Goal: Find specific page/section: Find specific page/section

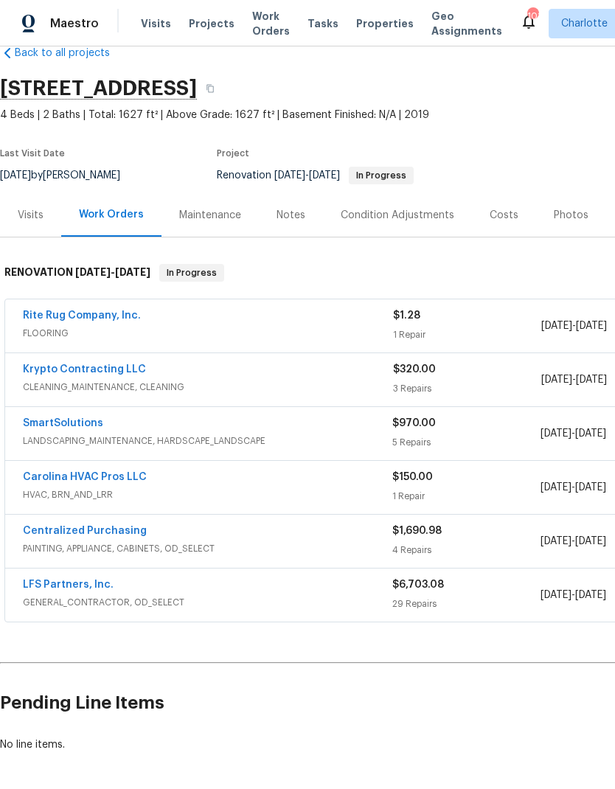
scroll to position [34, -4]
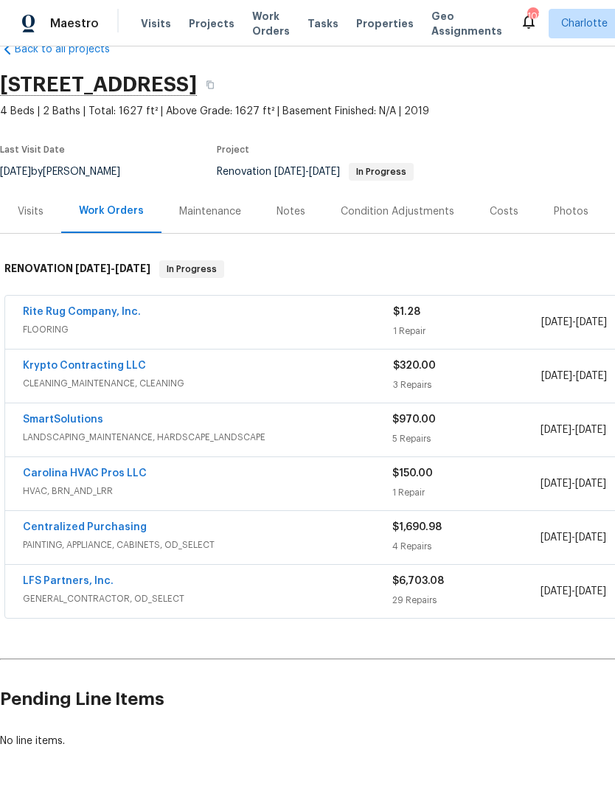
scroll to position [34, 0]
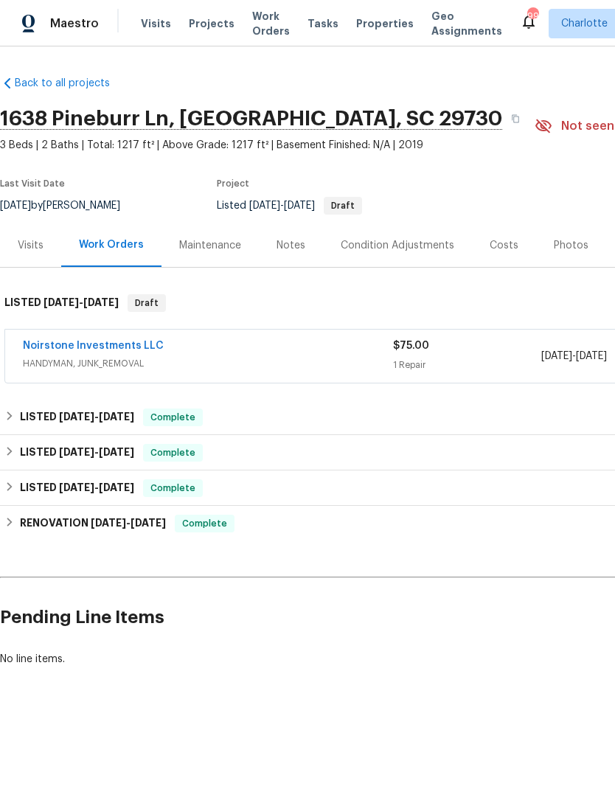
click at [240, 353] on div "Noirstone Investments LLC" at bounding box center [208, 347] width 370 height 18
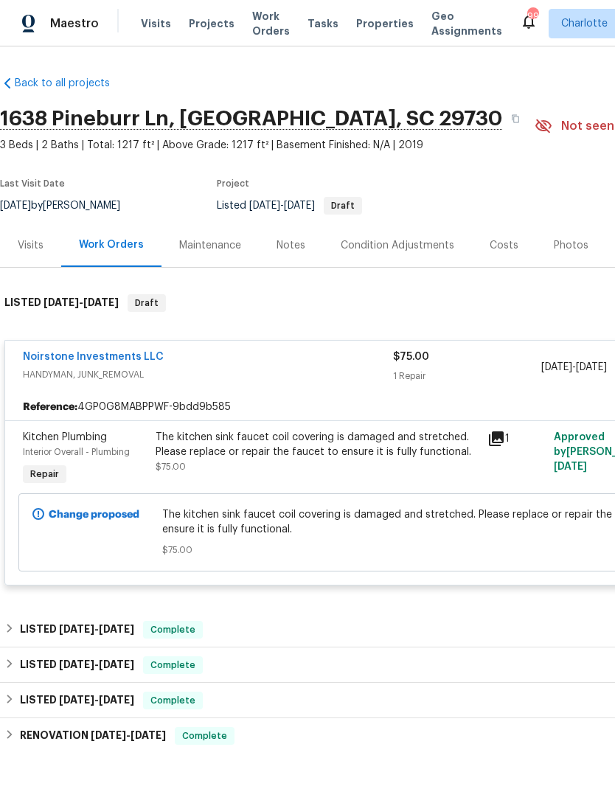
click at [493, 438] on icon at bounding box center [496, 438] width 15 height 15
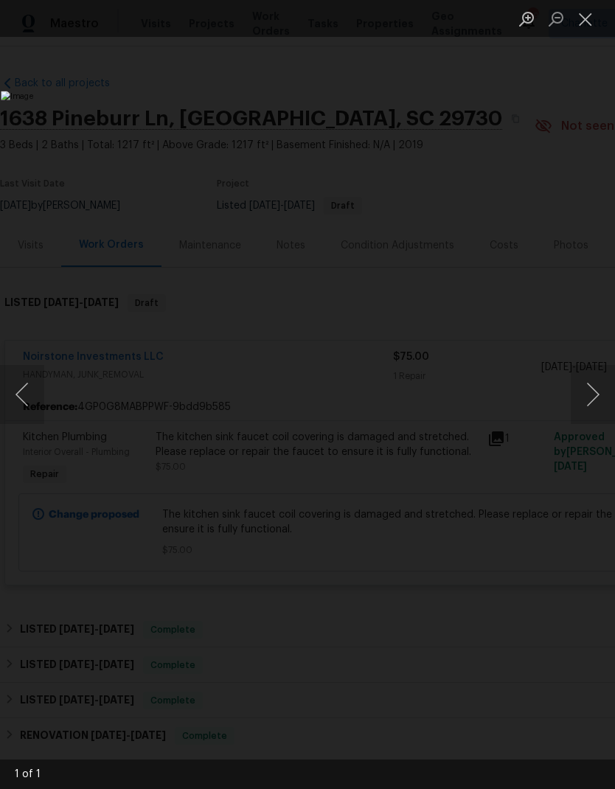
click at [580, 393] on button "Next image" at bounding box center [593, 394] width 44 height 59
click at [587, 25] on button "Close lightbox" at bounding box center [585, 19] width 29 height 26
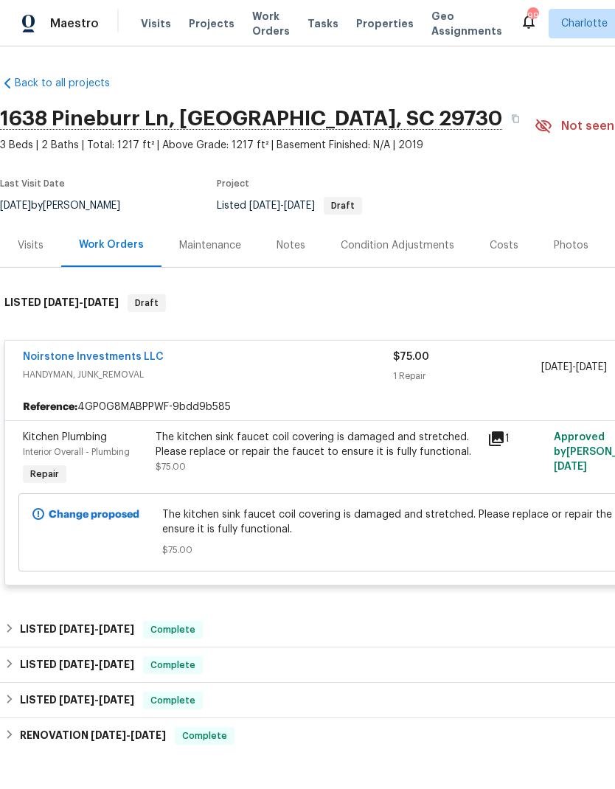
click at [504, 439] on icon at bounding box center [496, 438] width 15 height 15
